Goal: Information Seeking & Learning: Learn about a topic

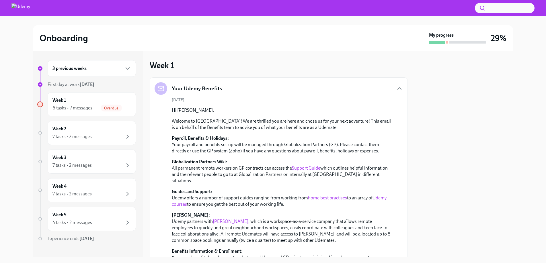
scroll to position [158, 0]
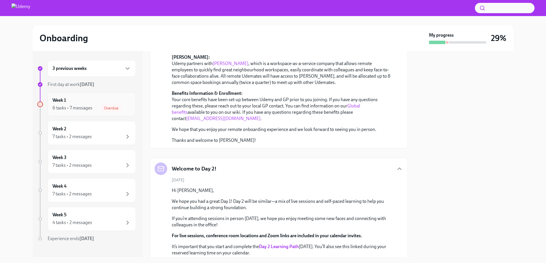
click at [124, 107] on icon "button" at bounding box center [127, 108] width 7 height 7
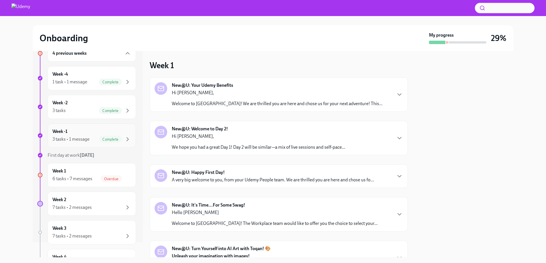
scroll to position [44, 0]
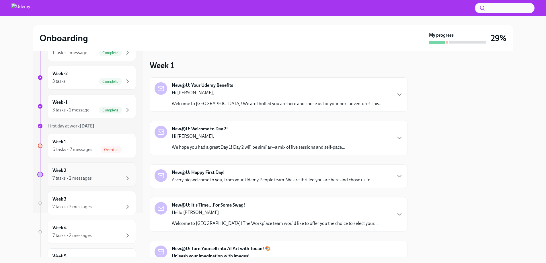
click at [87, 174] on div "Week 2 7 tasks • 2 messages" at bounding box center [91, 175] width 79 height 14
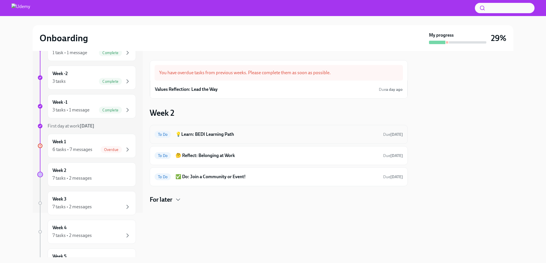
click at [225, 136] on h6 "💡Learn: BEDI Learning Path" at bounding box center [277, 134] width 203 height 6
